Goal: Information Seeking & Learning: Learn about a topic

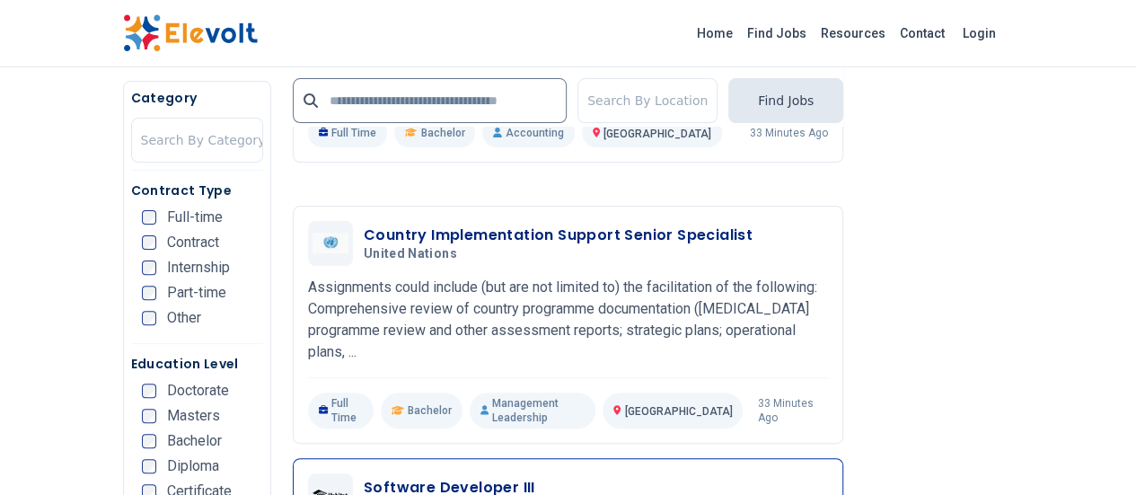
scroll to position [3593, 0]
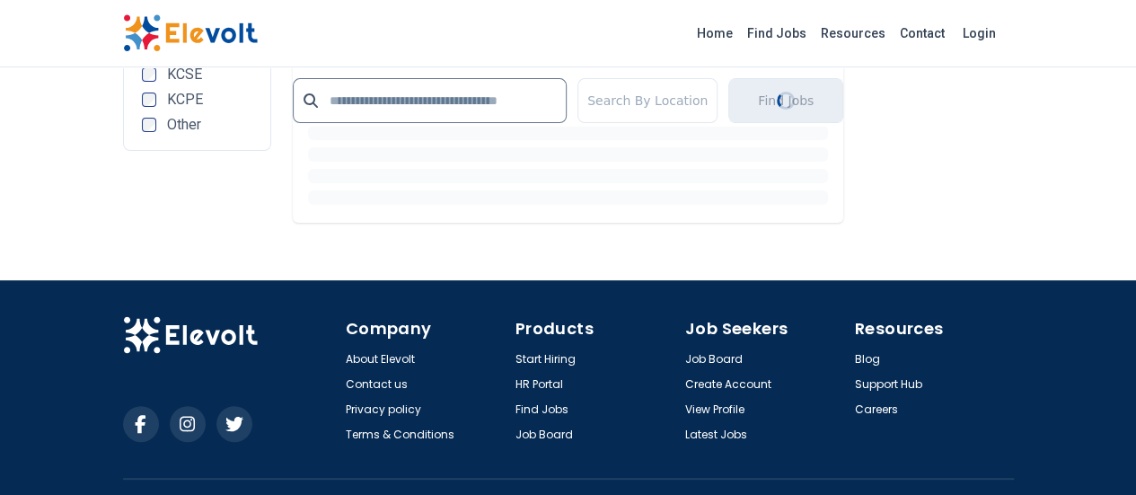
scroll to position [0, 0]
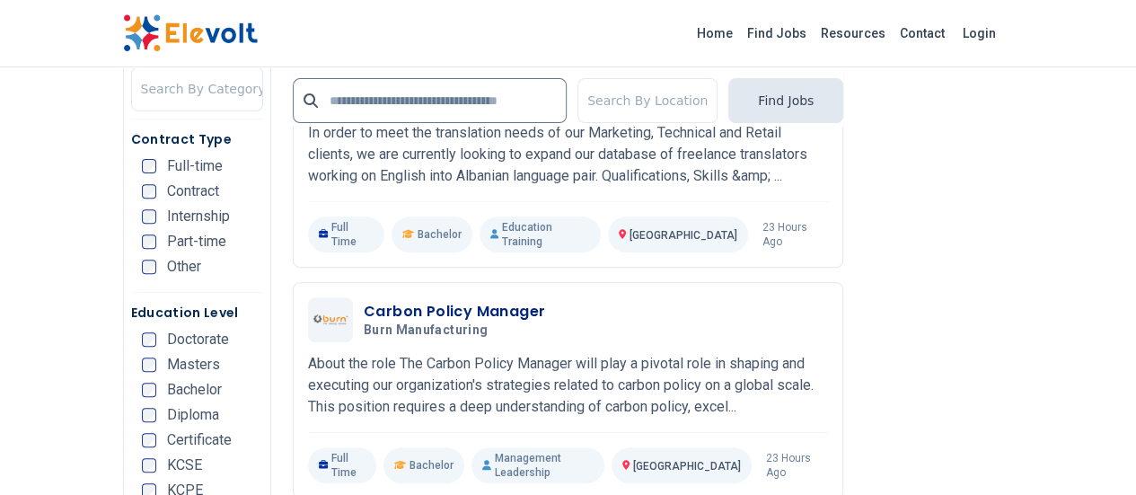
scroll to position [3683, 0]
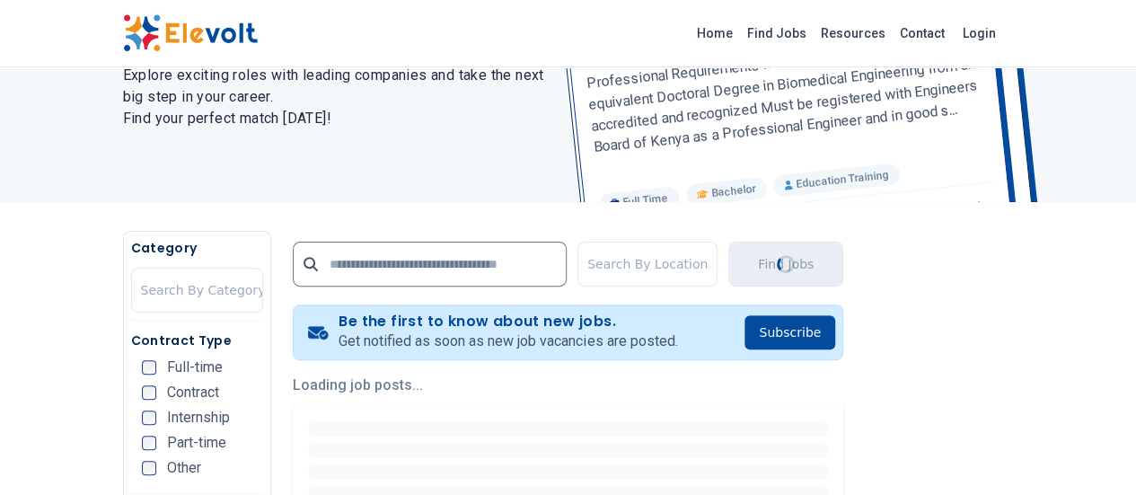
scroll to position [260, 0]
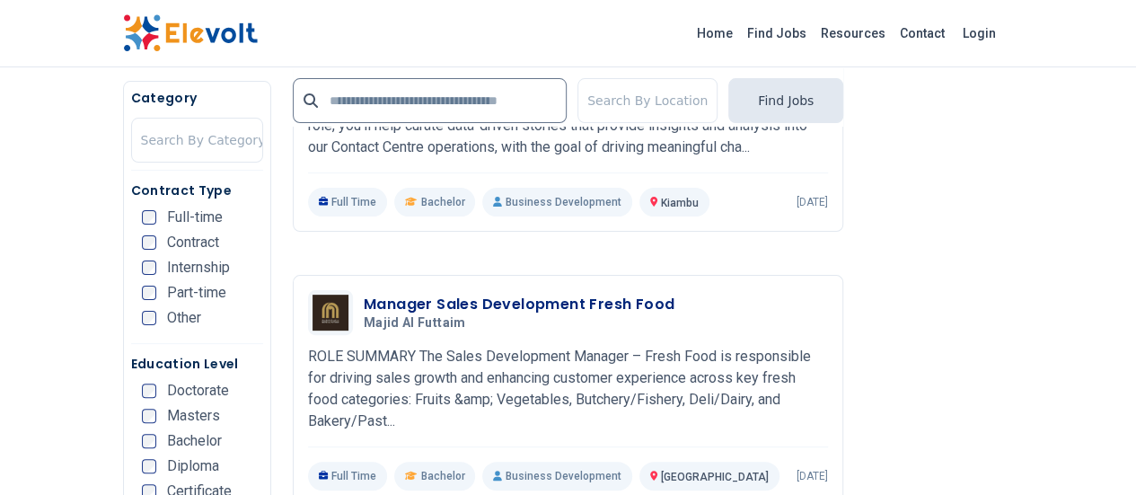
scroll to position [3593, 0]
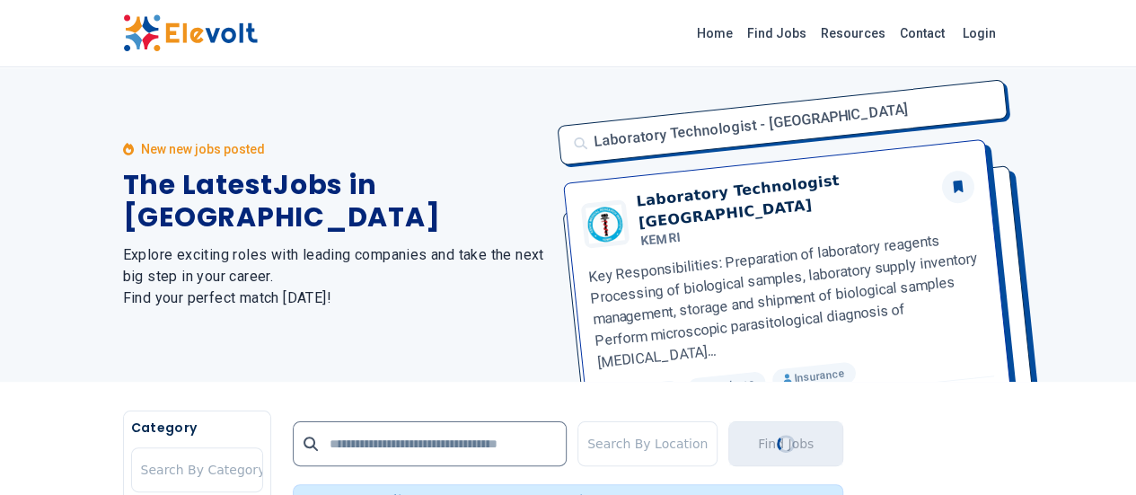
scroll to position [0, 0]
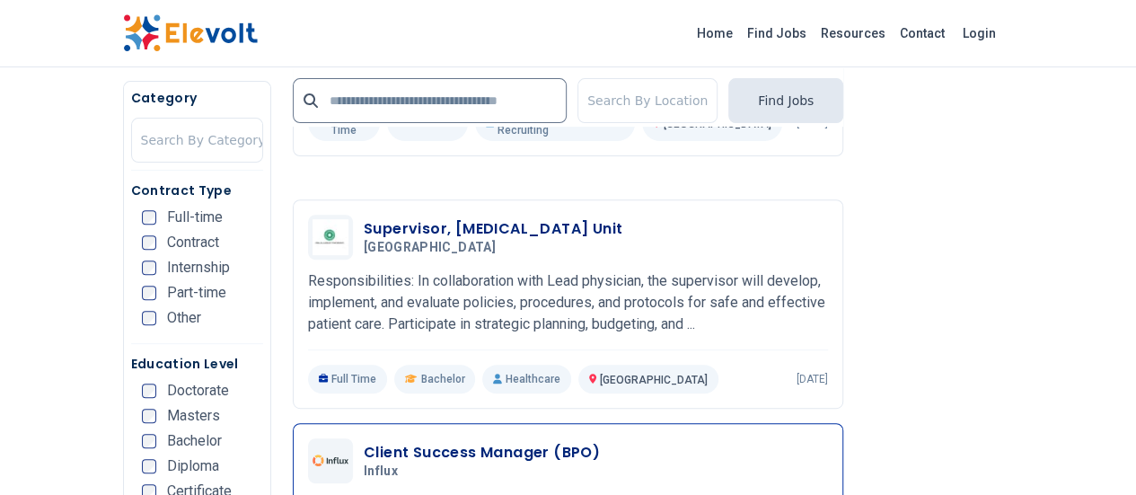
scroll to position [3684, 0]
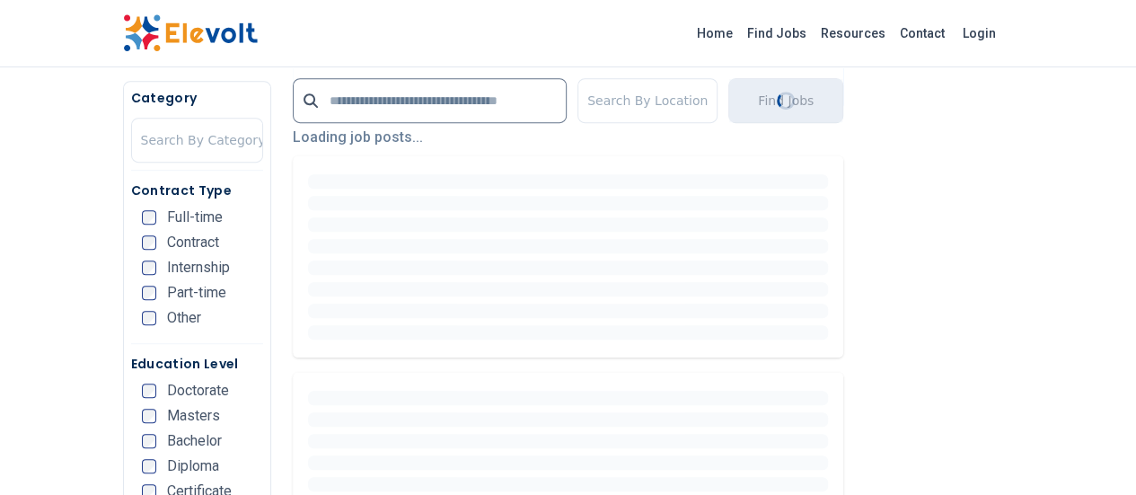
scroll to position [0, 0]
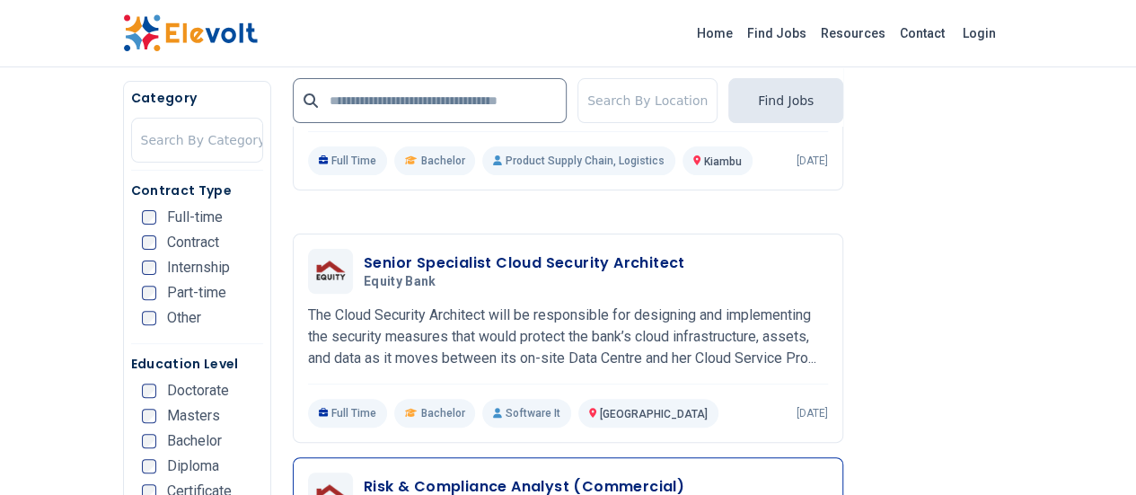
scroll to position [3593, 0]
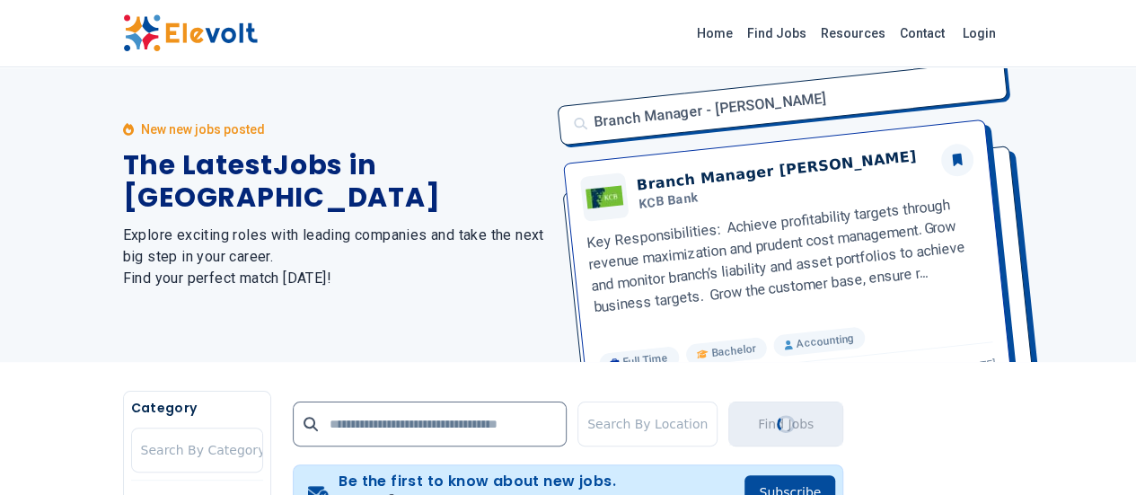
scroll to position [0, 0]
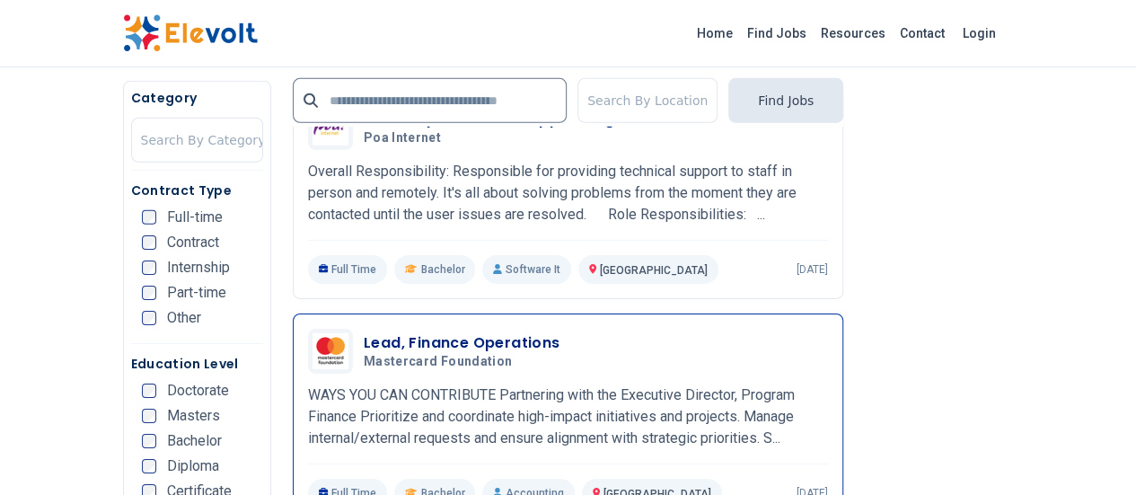
scroll to position [2787, 0]
